Goal: Transaction & Acquisition: Purchase product/service

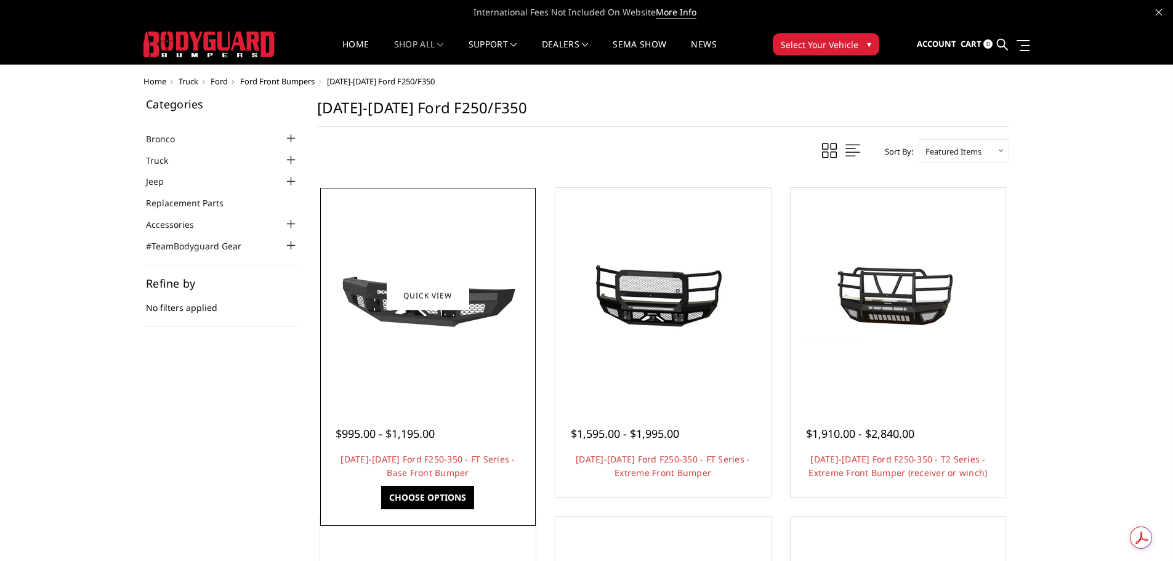
click at [480, 322] on img at bounding box center [427, 295] width 197 height 111
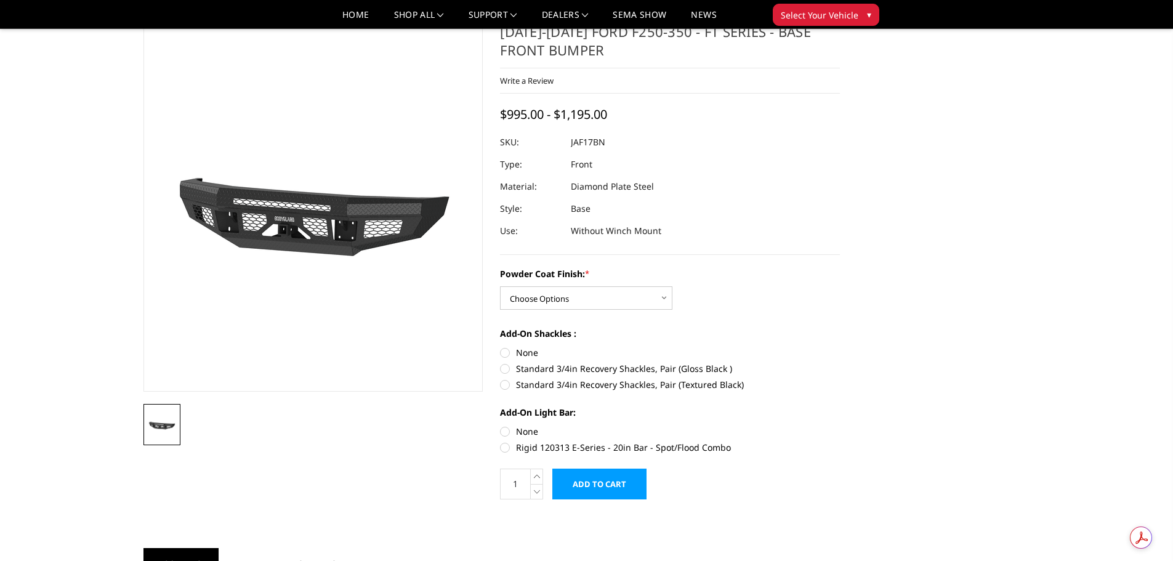
scroll to position [62, 0]
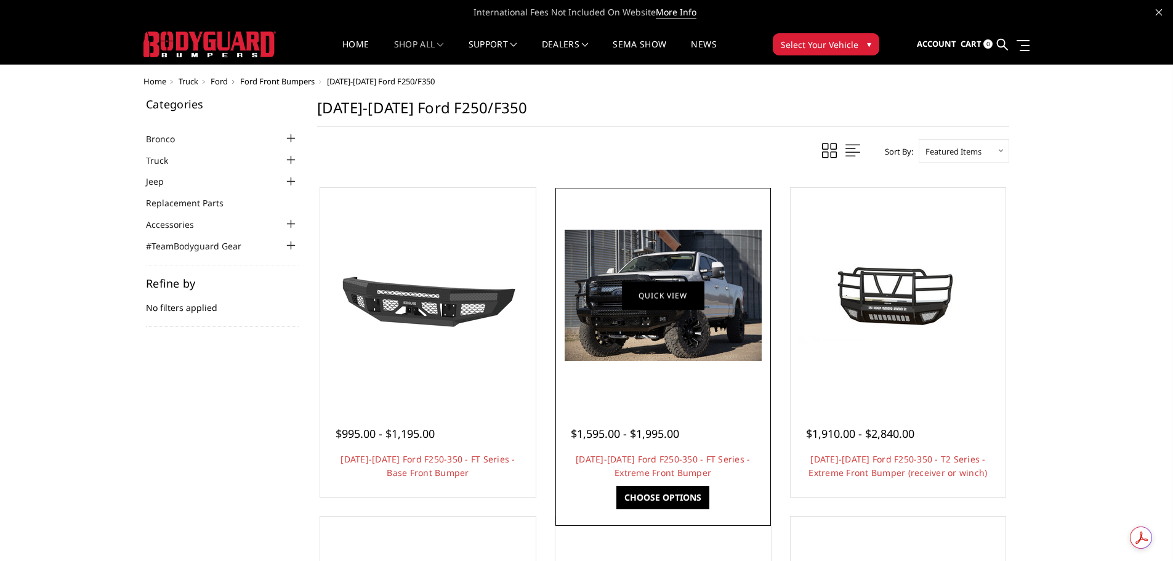
click at [644, 306] on link "Quick view" at bounding box center [663, 295] width 82 height 29
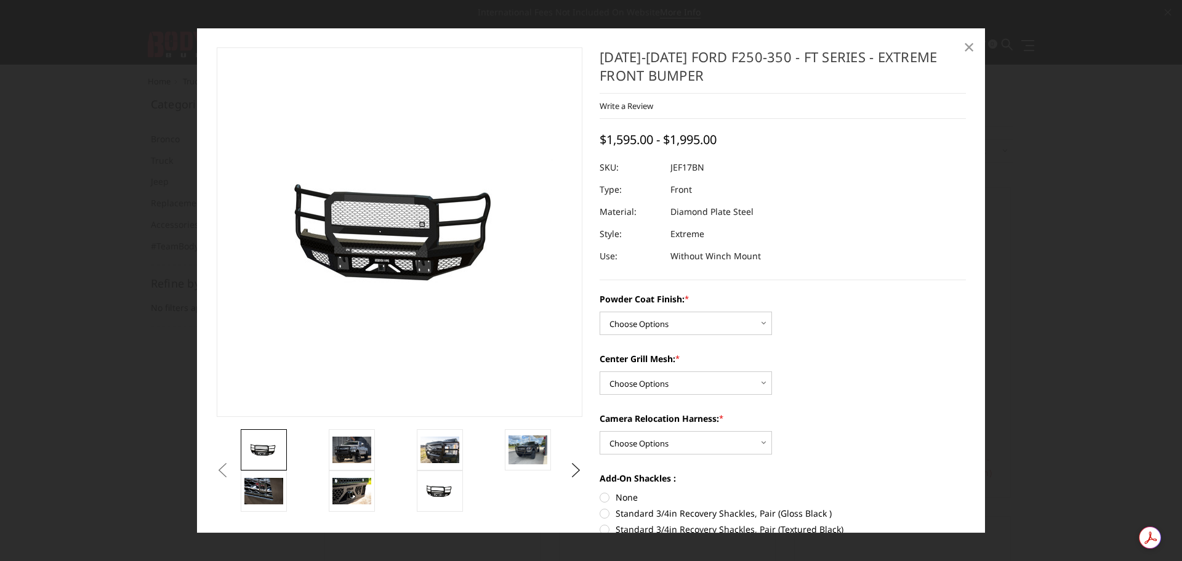
click at [963, 50] on span "×" at bounding box center [968, 46] width 11 height 26
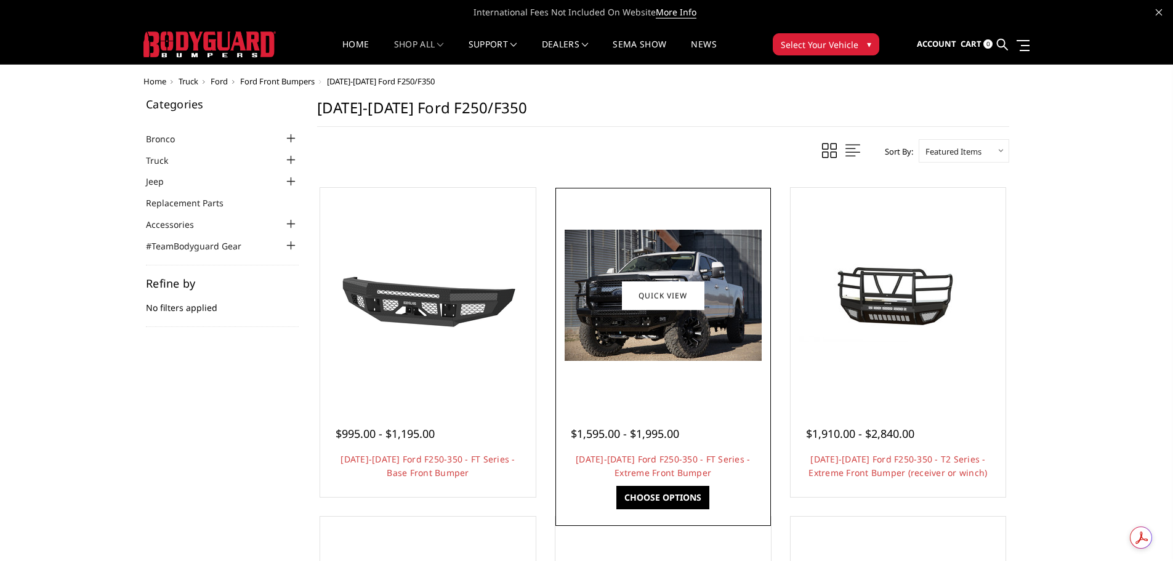
click at [653, 260] on img at bounding box center [662, 295] width 197 height 131
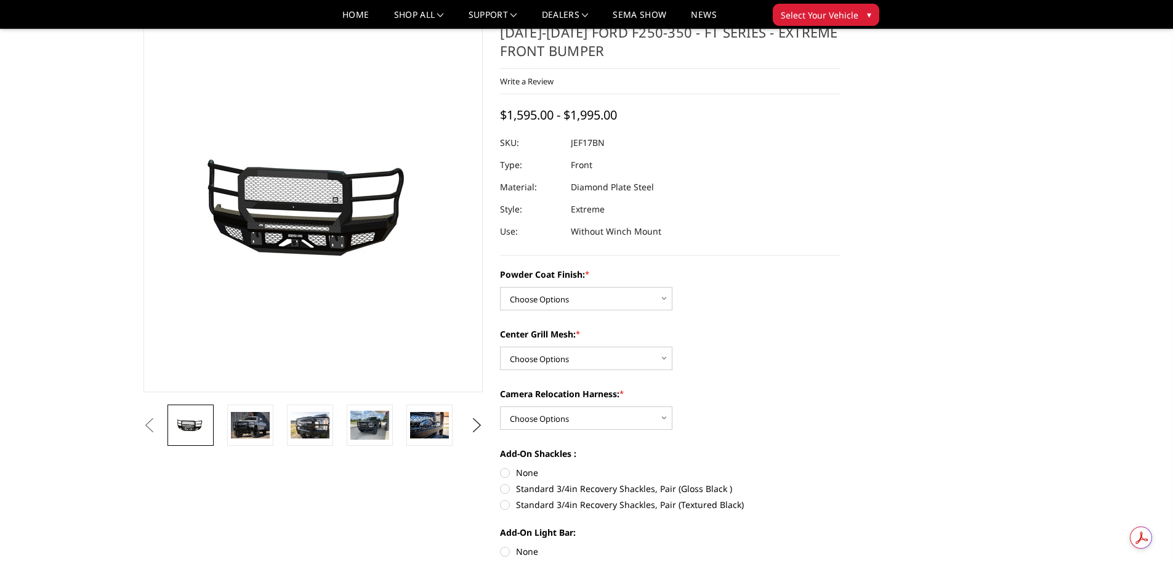
scroll to position [62, 0]
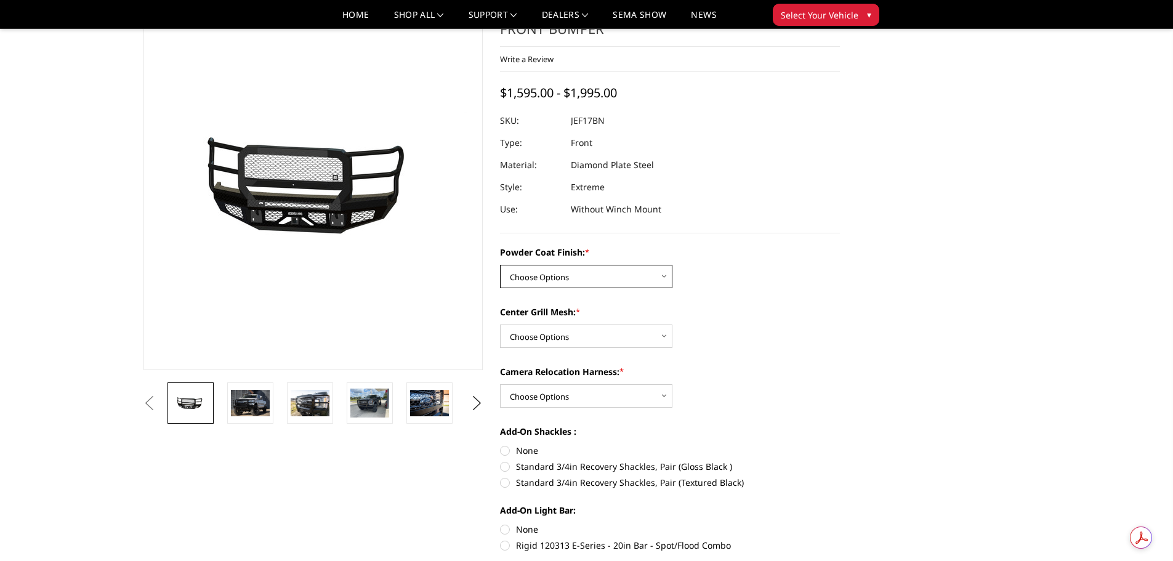
click at [636, 277] on select "Choose Options Bare Metal Gloss Black Powder Coat Textured Black Powder Coat" at bounding box center [586, 276] width 172 height 23
select select "3222"
click at [500, 265] on select "Choose Options Bare Metal Gloss Black Powder Coat Textured Black Powder Coat" at bounding box center [586, 276] width 172 height 23
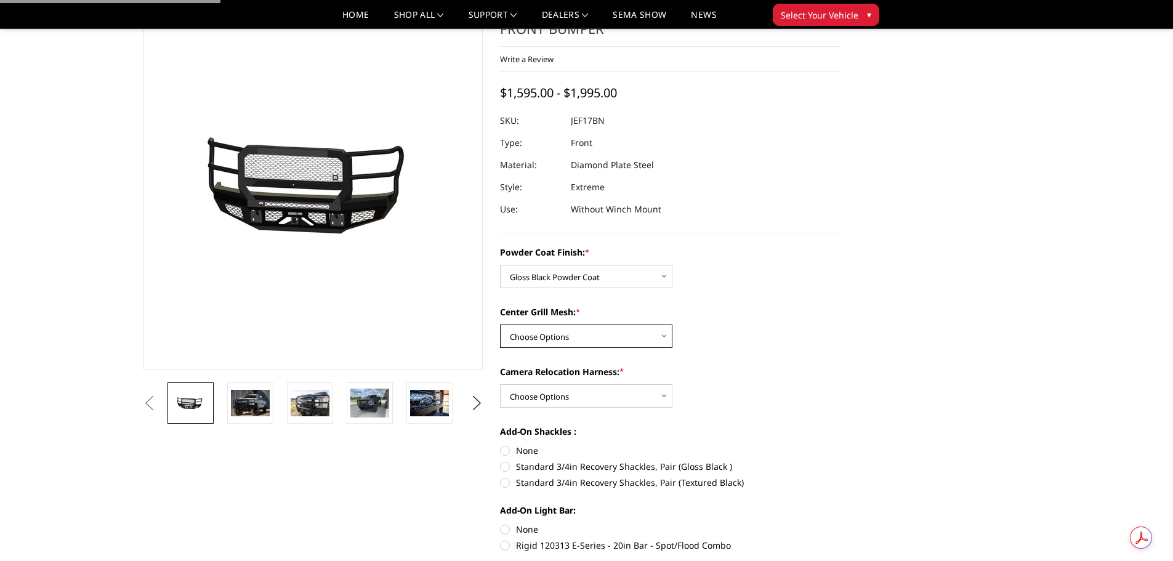
click at [635, 331] on select "Choose Options WITH Expanded Metal in Center Grill WITHOUT Expanded Metal in Ce…" at bounding box center [586, 335] width 172 height 23
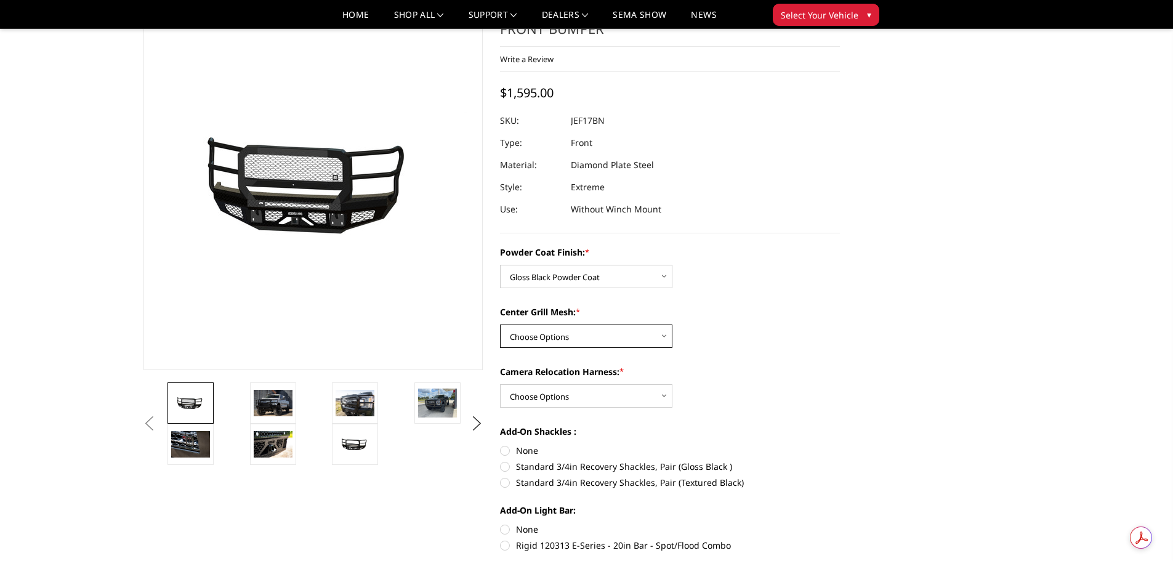
select select "3225"
click at [500, 324] on select "Choose Options WITH Expanded Metal in Center Grill WITHOUT Expanded Metal in Ce…" at bounding box center [586, 335] width 172 height 23
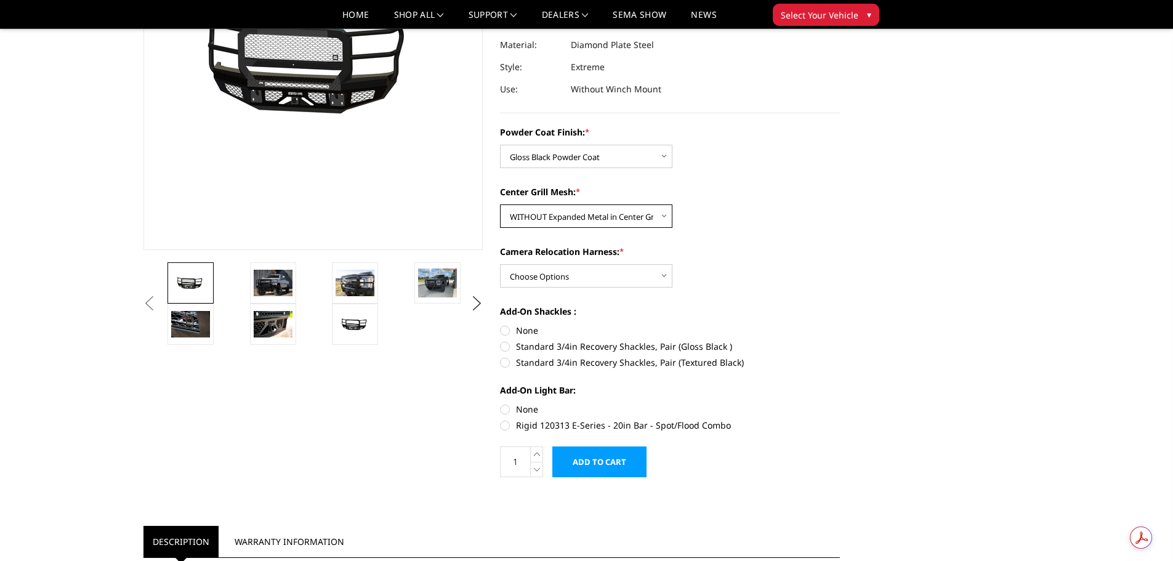
scroll to position [185, 0]
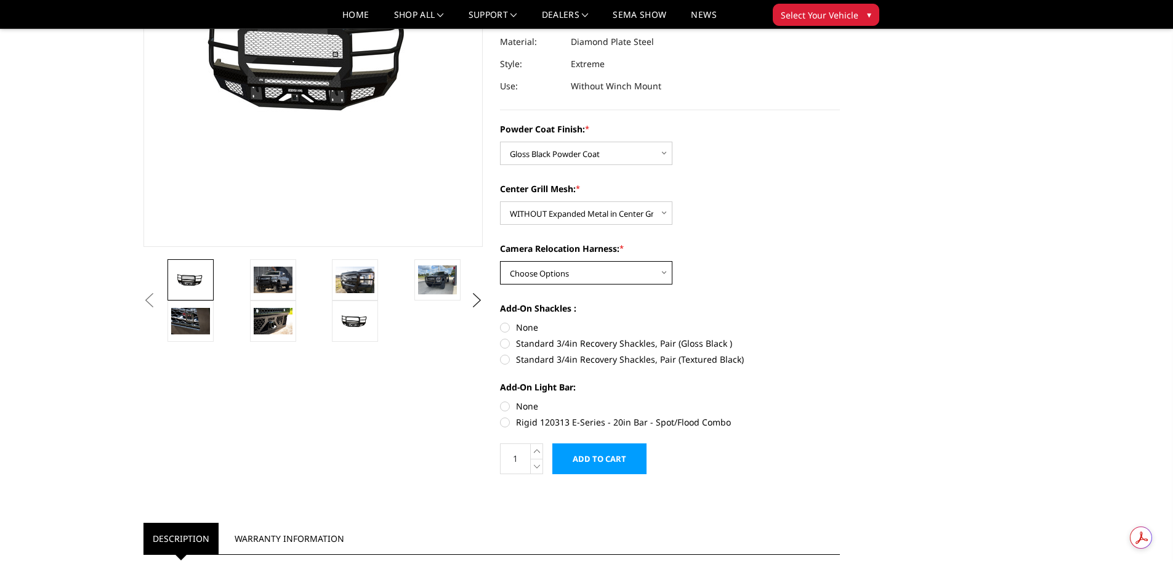
click at [614, 271] on select "Choose Options WITH Camera Relocation Harness WITHOUT Camera Relocation Harness" at bounding box center [586, 272] width 172 height 23
select select "3226"
click at [500, 261] on select "Choose Options WITH Camera Relocation Harness WITHOUT Camera Relocation Harness" at bounding box center [586, 272] width 172 height 23
click at [504, 324] on label "None" at bounding box center [670, 327] width 340 height 13
click at [500, 321] on input "None" at bounding box center [500, 321] width 1 height 1
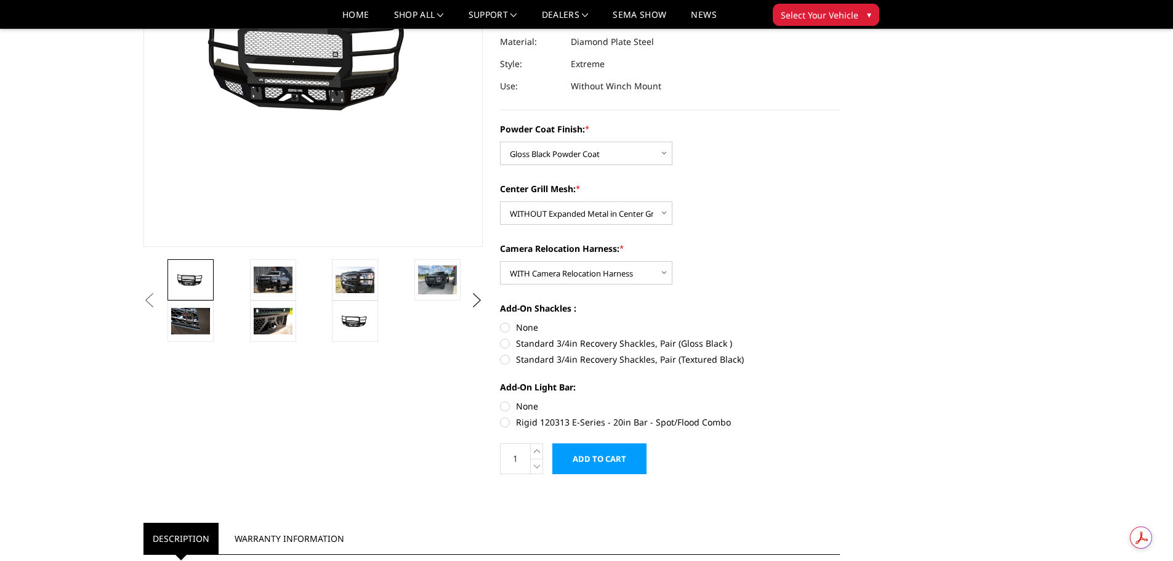
radio input "true"
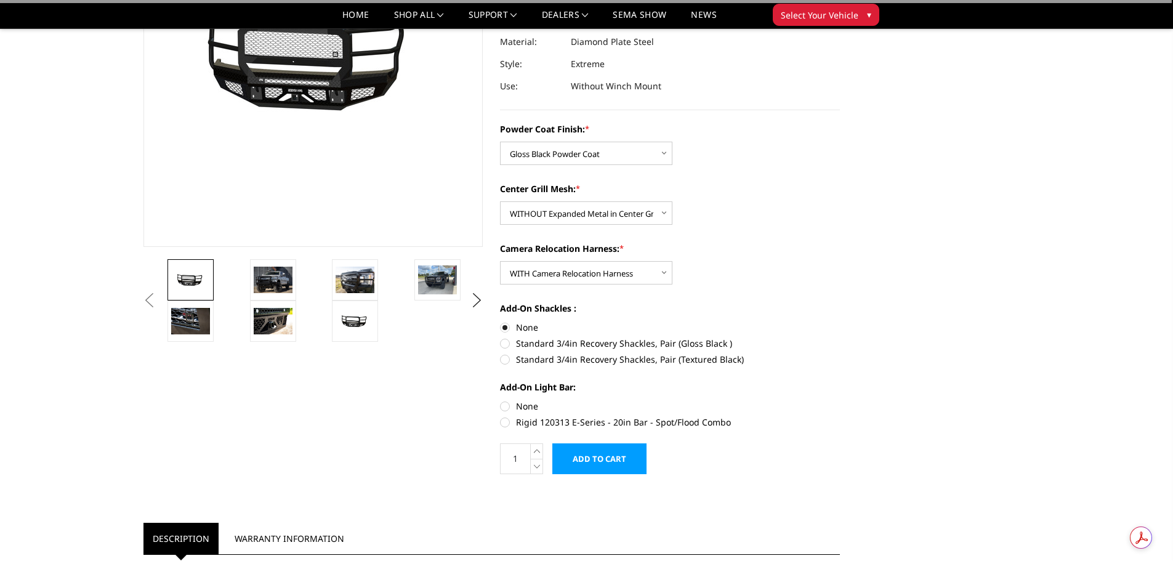
click at [507, 407] on label "None" at bounding box center [670, 405] width 340 height 13
click at [500, 400] on input "None" at bounding box center [500, 399] width 1 height 1
radio input "true"
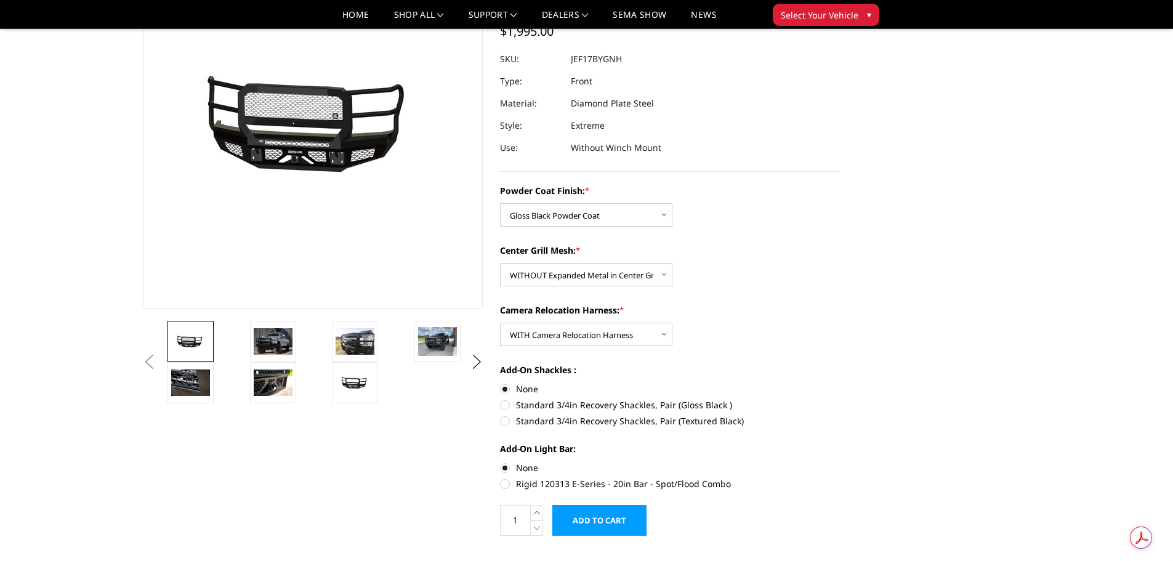
scroll to position [62, 0]
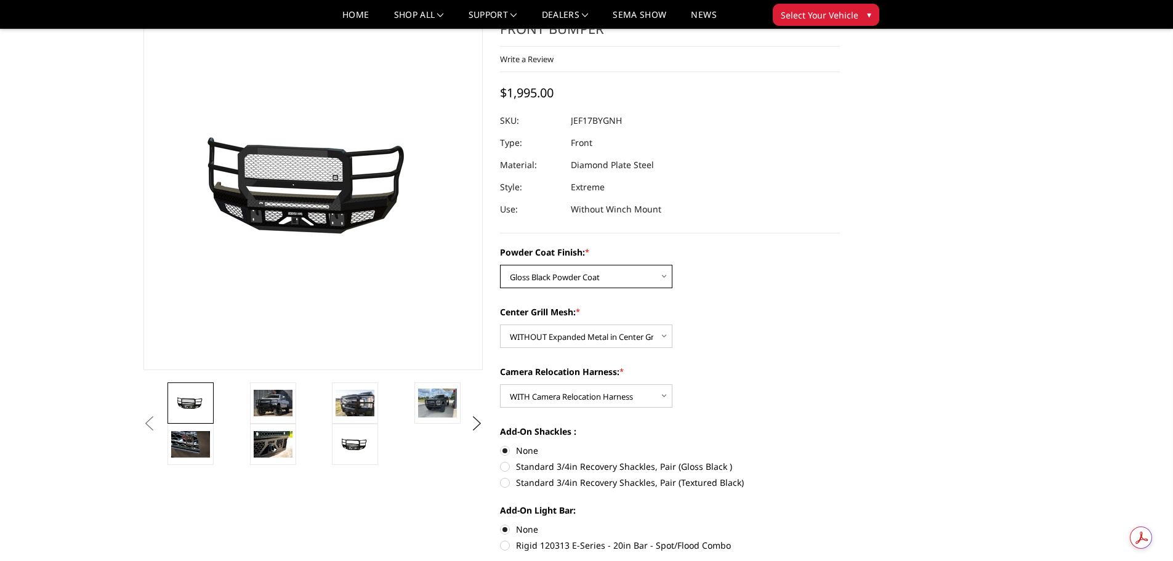
click at [591, 274] on select "Choose Options Bare Metal Gloss Black Powder Coat Textured Black Powder Coat" at bounding box center [586, 276] width 172 height 23
select select
click at [500, 265] on select "Choose Options Bare Metal Gloss Black Powder Coat Textured Black Powder Coat" at bounding box center [586, 276] width 172 height 23
click at [575, 339] on select "Choose Options WITH Expanded Metal in Center Grill WITHOUT Expanded Metal in Ce…" at bounding box center [586, 335] width 172 height 23
click at [500, 324] on select "Choose Options WITH Expanded Metal in Center Grill WITHOUT Expanded Metal in Ce…" at bounding box center [586, 335] width 172 height 23
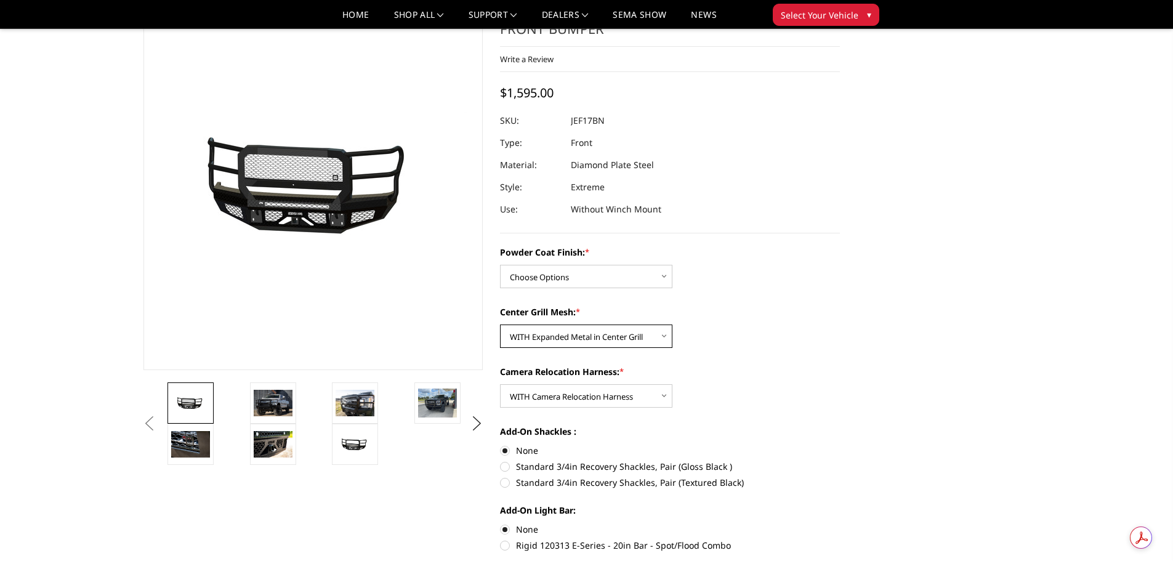
click at [575, 340] on select "Choose Options WITH Expanded Metal in Center Grill WITHOUT Expanded Metal in Ce…" at bounding box center [586, 335] width 172 height 23
click at [500, 324] on select "Choose Options WITH Expanded Metal in Center Grill WITHOUT Expanded Metal in Ce…" at bounding box center [586, 335] width 172 height 23
click at [353, 457] on link at bounding box center [355, 443] width 46 height 41
click at [206, 412] on link at bounding box center [190, 402] width 46 height 41
click at [356, 440] on img at bounding box center [354, 444] width 39 height 18
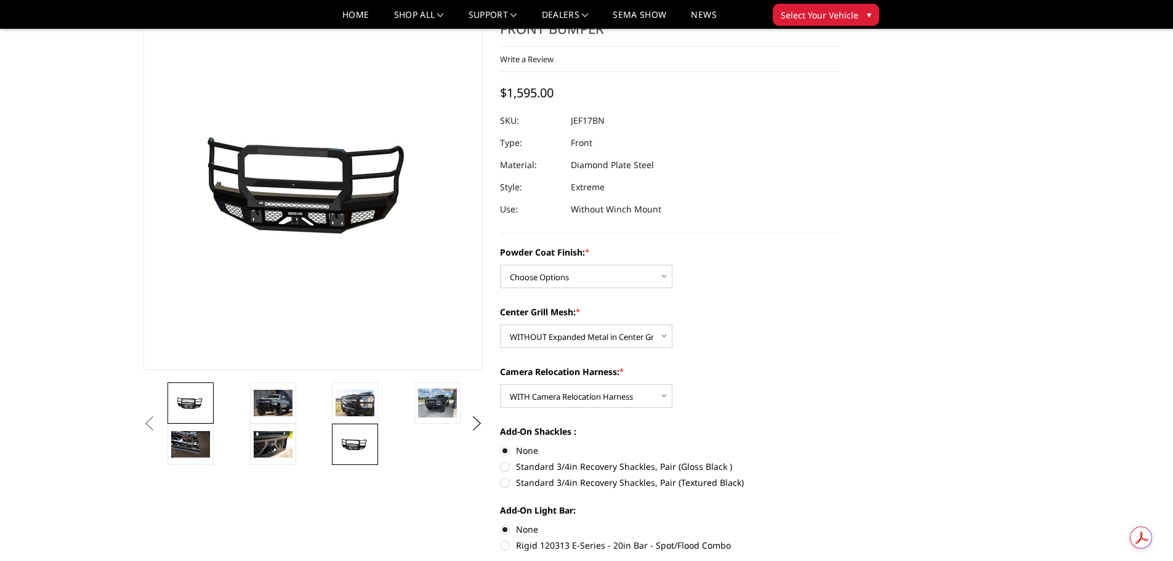
click at [178, 396] on img at bounding box center [190, 403] width 39 height 18
click at [589, 341] on select "Choose Options WITH Expanded Metal in Center Grill WITHOUT Expanded Metal in Ce…" at bounding box center [586, 335] width 172 height 23
select select "3224"
click at [500, 324] on select "Choose Options WITH Expanded Metal in Center Grill WITHOUT Expanded Metal in Ce…" at bounding box center [586, 335] width 172 height 23
click at [609, 278] on select "Choose Options Bare Metal Gloss Black Powder Coat Textured Black Powder Coat" at bounding box center [586, 276] width 172 height 23
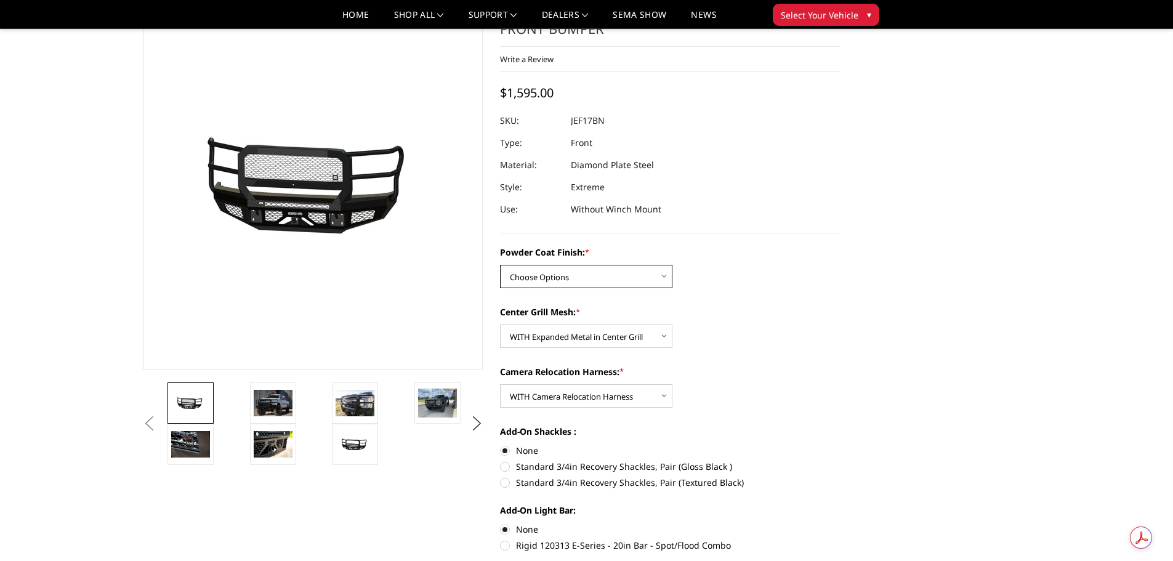
select select "3222"
click at [500, 265] on select "Choose Options Bare Metal Gloss Black Powder Coat Textured Black Powder Coat" at bounding box center [586, 276] width 172 height 23
click at [592, 332] on select "Choose Options WITH Expanded Metal in Center Grill WITHOUT Expanded Metal in Ce…" at bounding box center [586, 335] width 172 height 23
click at [500, 324] on select "Choose Options WITH Expanded Metal in Center Grill WITHOUT Expanded Metal in Ce…" at bounding box center [586, 335] width 172 height 23
click at [598, 345] on select "Choose Options WITH Expanded Metal in Center Grill WITHOUT Expanded Metal in Ce…" at bounding box center [586, 335] width 172 height 23
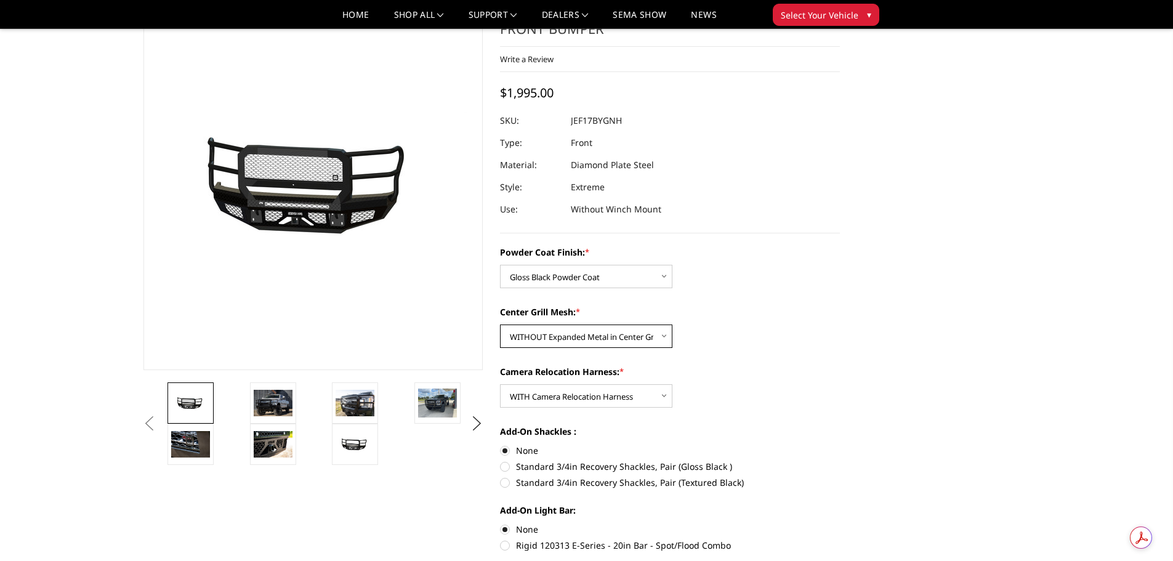
select select "3224"
click at [500, 324] on select "Choose Options WITH Expanded Metal in Center Grill WITHOUT Expanded Metal in Ce…" at bounding box center [586, 335] width 172 height 23
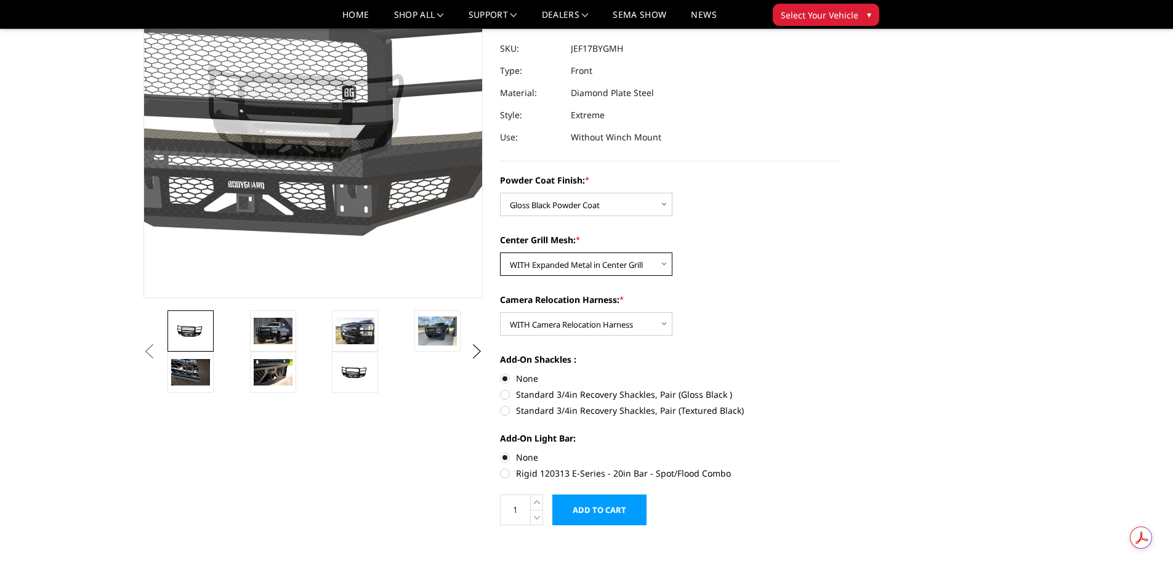
scroll to position [185, 0]
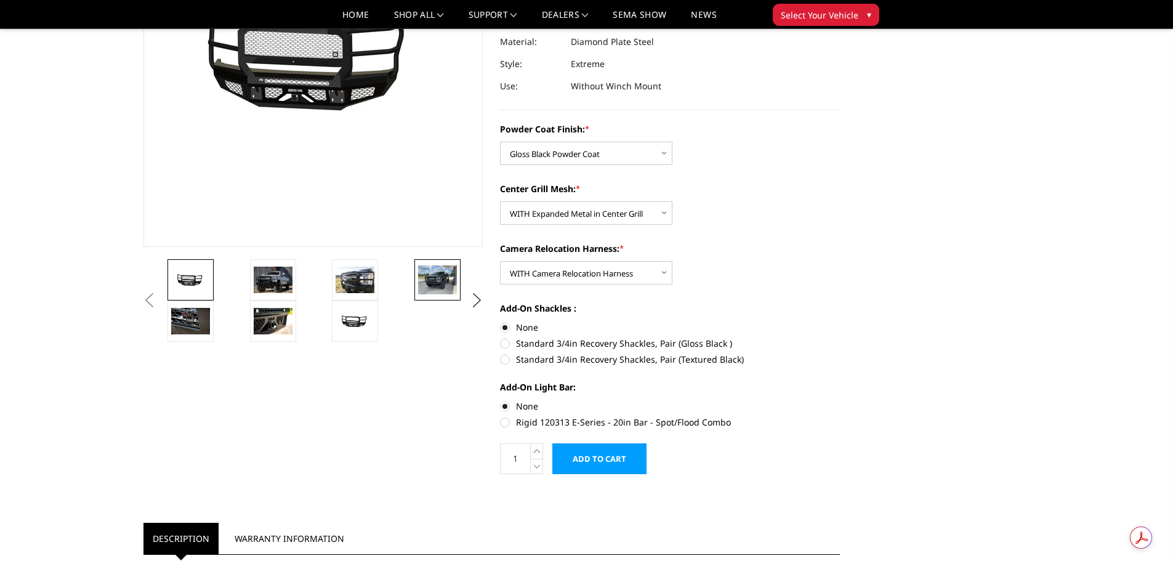
click at [446, 283] on img at bounding box center [437, 279] width 39 height 29
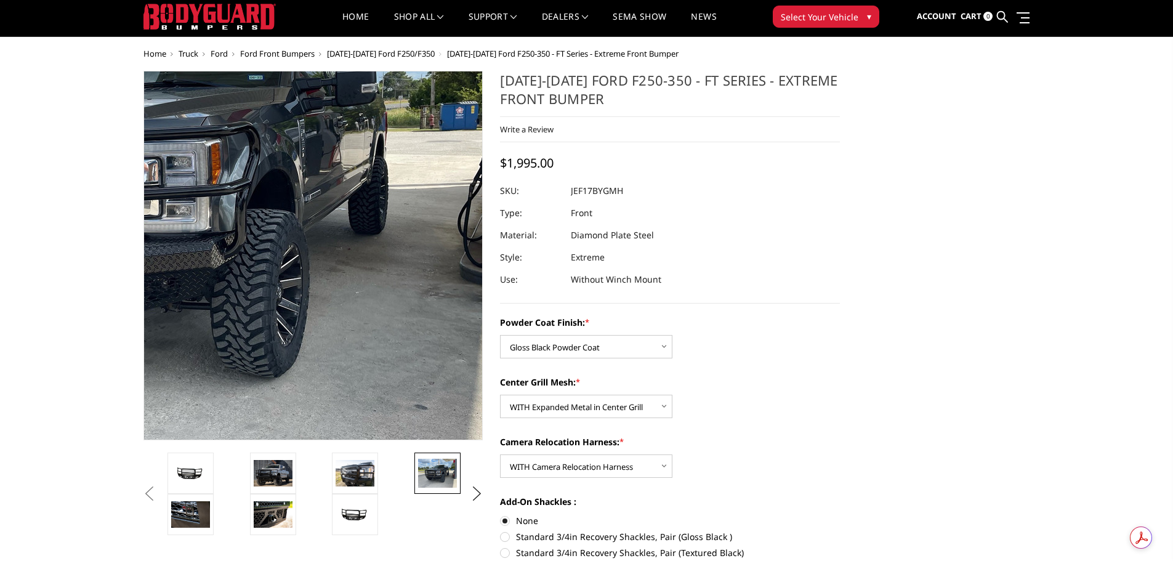
scroll to position [0, 0]
